Goal: Task Accomplishment & Management: Manage account settings

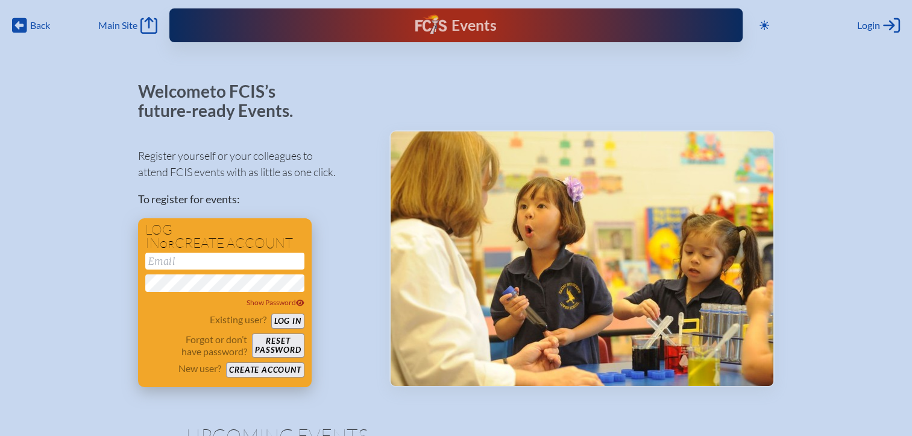
type input "[EMAIL_ADDRESS][DOMAIN_NAME]"
click at [289, 322] on button "Log in" at bounding box center [287, 320] width 33 height 15
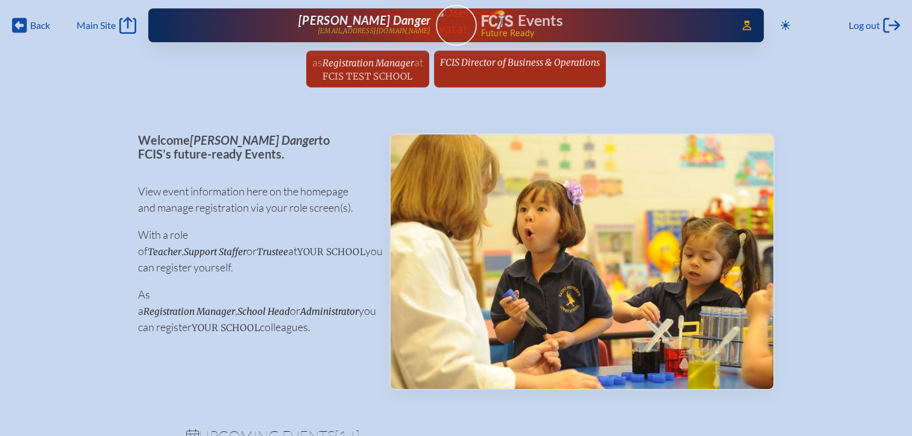
click at [535, 69] on link "FCIS Director of Business & Operations since [DATE]" at bounding box center [519, 62] width 169 height 23
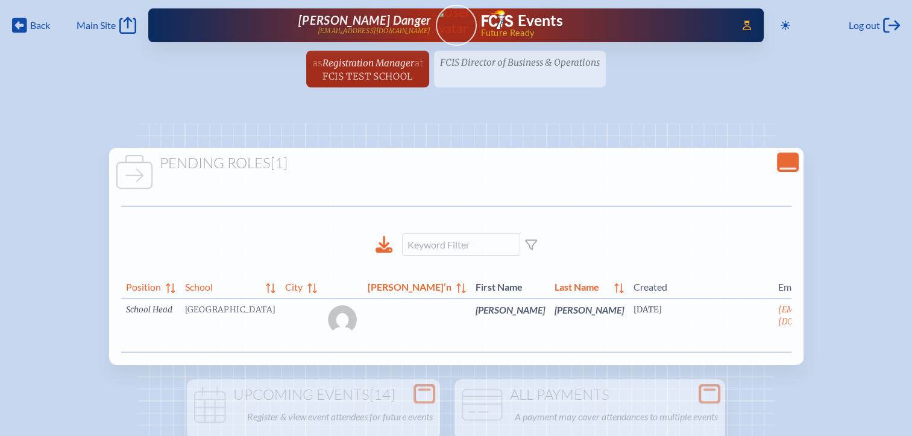
scroll to position [0, 28]
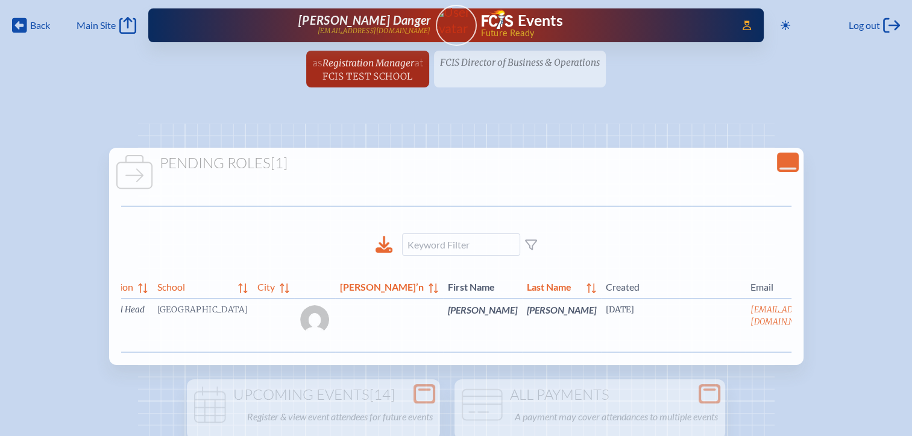
click at [840, 315] on icon at bounding box center [845, 317] width 11 height 10
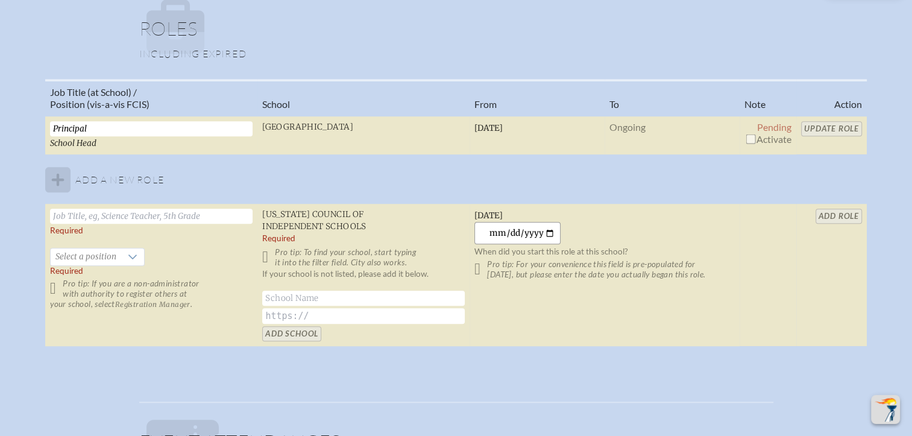
scroll to position [843, 0]
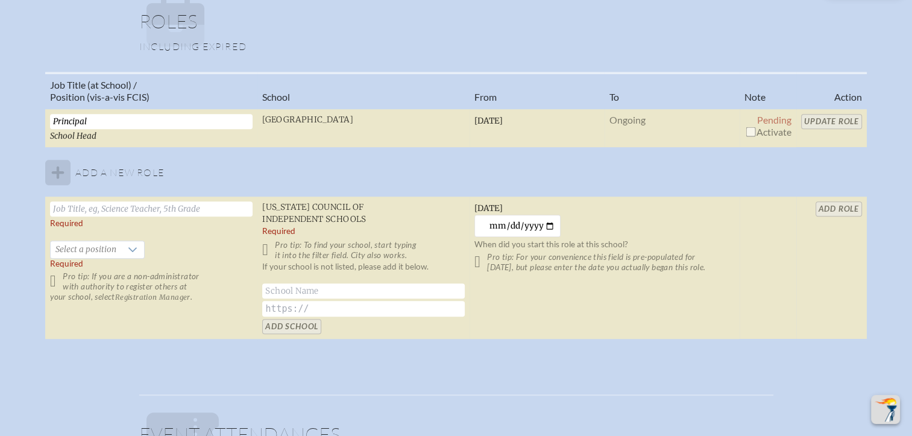
click at [751, 131] on input "checkbox" at bounding box center [750, 132] width 10 height 10
checkbox input "true"
click at [818, 119] on input "Update Role" at bounding box center [831, 121] width 61 height 15
